Goal: Task Accomplishment & Management: Complete application form

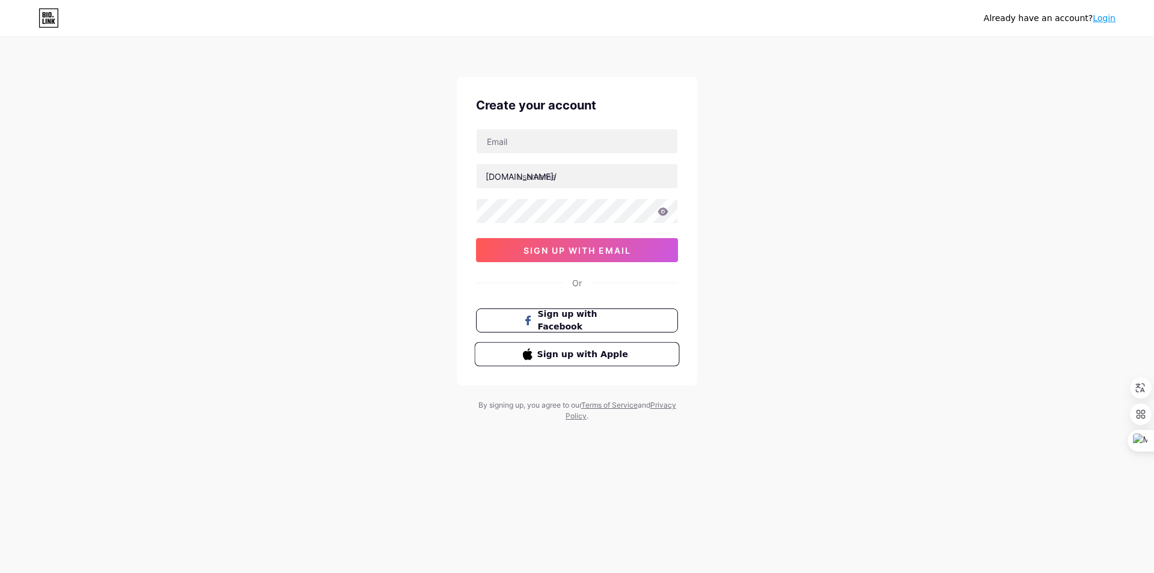
click at [549, 355] on span "Sign up with Apple" at bounding box center [585, 354] width 94 height 13
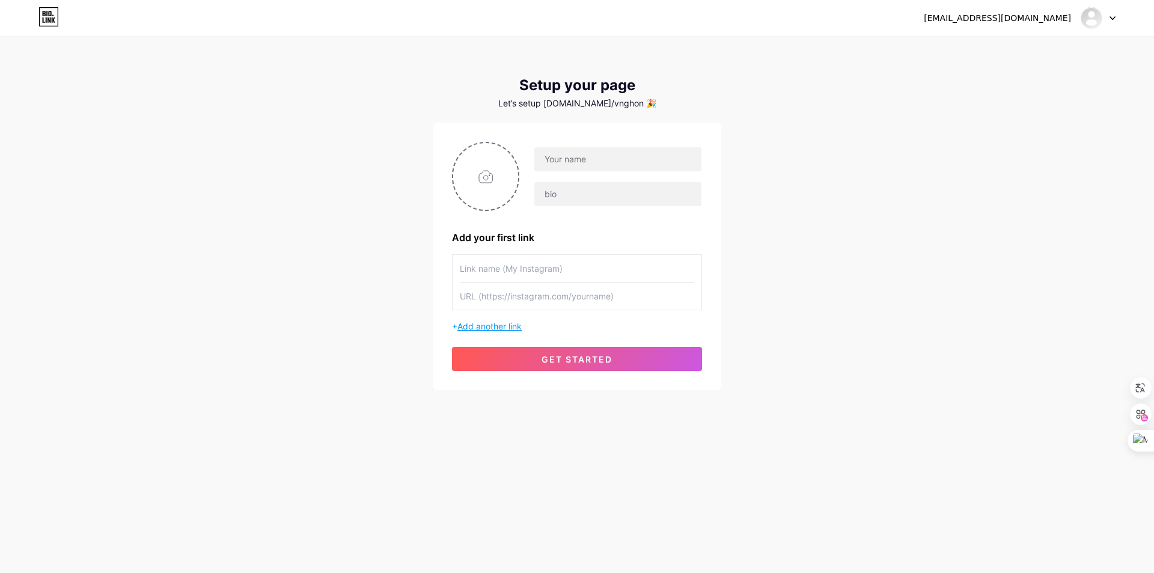
click at [510, 325] on span "Add another link" at bounding box center [490, 326] width 64 height 10
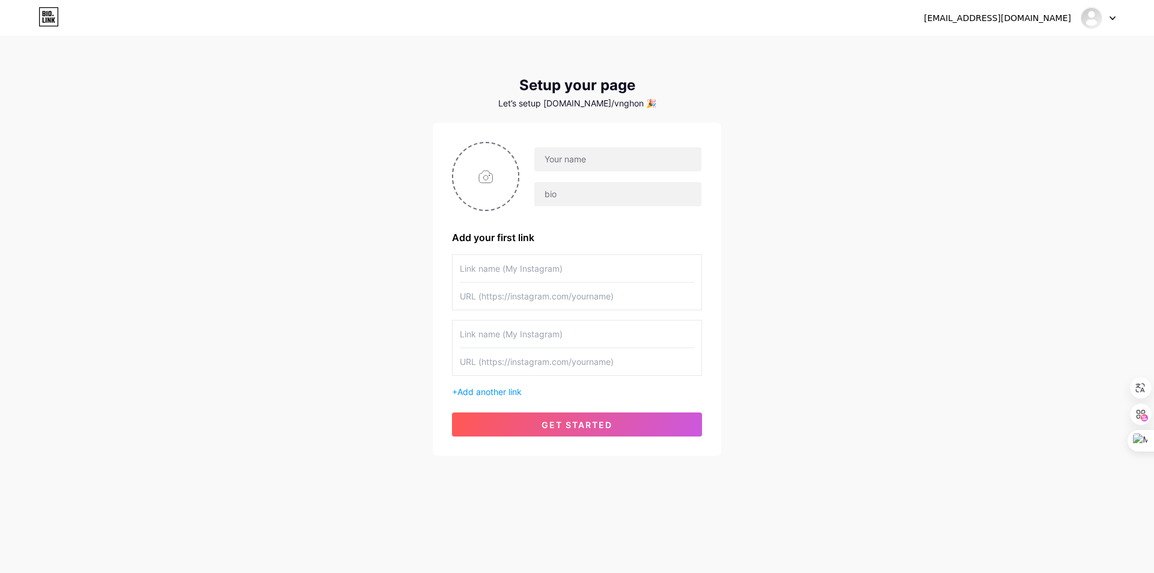
drag, startPoint x: 643, startPoint y: 250, endPoint x: 642, endPoint y: 243, distance: 7.2
click at [642, 243] on div "Add your first link + Add another link get started" at bounding box center [577, 289] width 250 height 295
click at [571, 189] on input "text" at bounding box center [618, 194] width 167 height 24
click at [607, 167] on input "text" at bounding box center [618, 159] width 167 height 24
click at [491, 170] on input "file" at bounding box center [485, 176] width 65 height 67
